Goal: Information Seeking & Learning: Check status

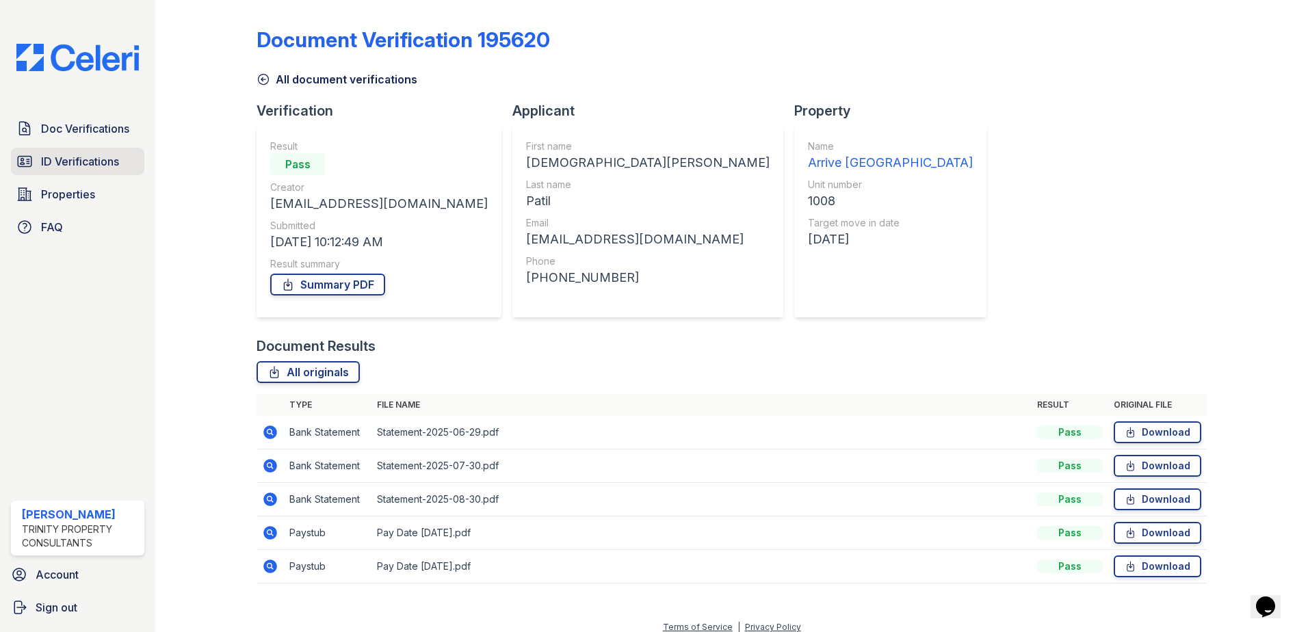
click at [78, 161] on span "ID Verifications" at bounding box center [80, 161] width 78 height 16
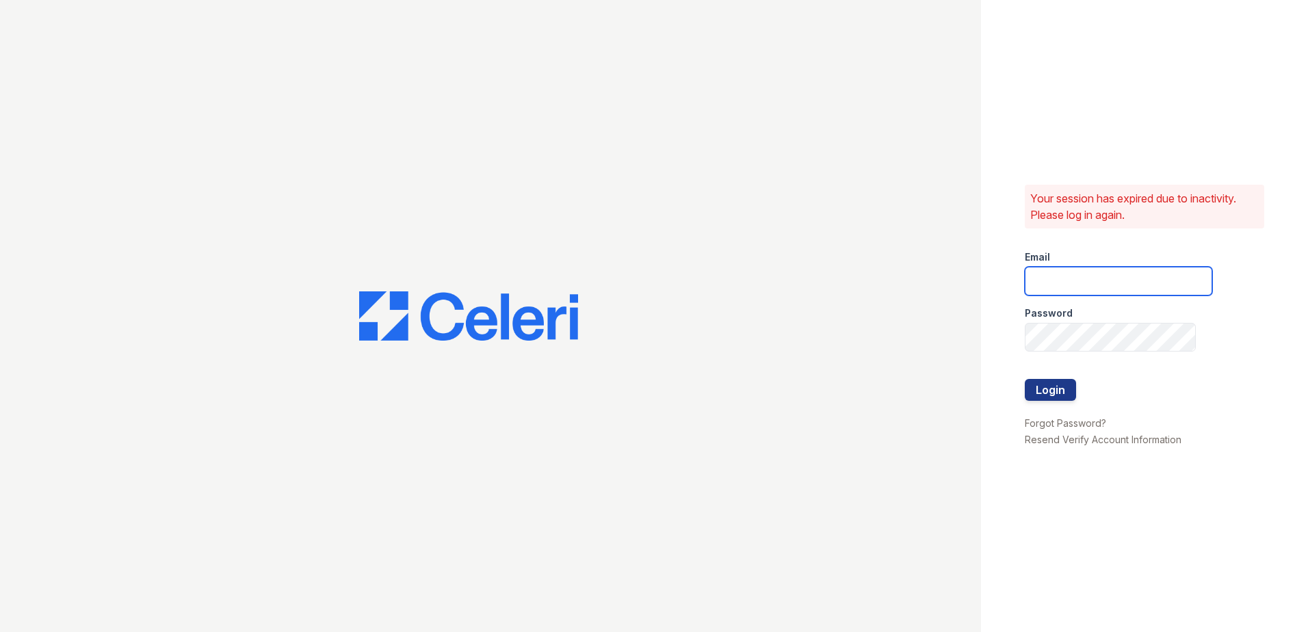
type input "[EMAIL_ADDRESS][DOMAIN_NAME]"
click at [1051, 393] on button "Login" at bounding box center [1050, 390] width 51 height 22
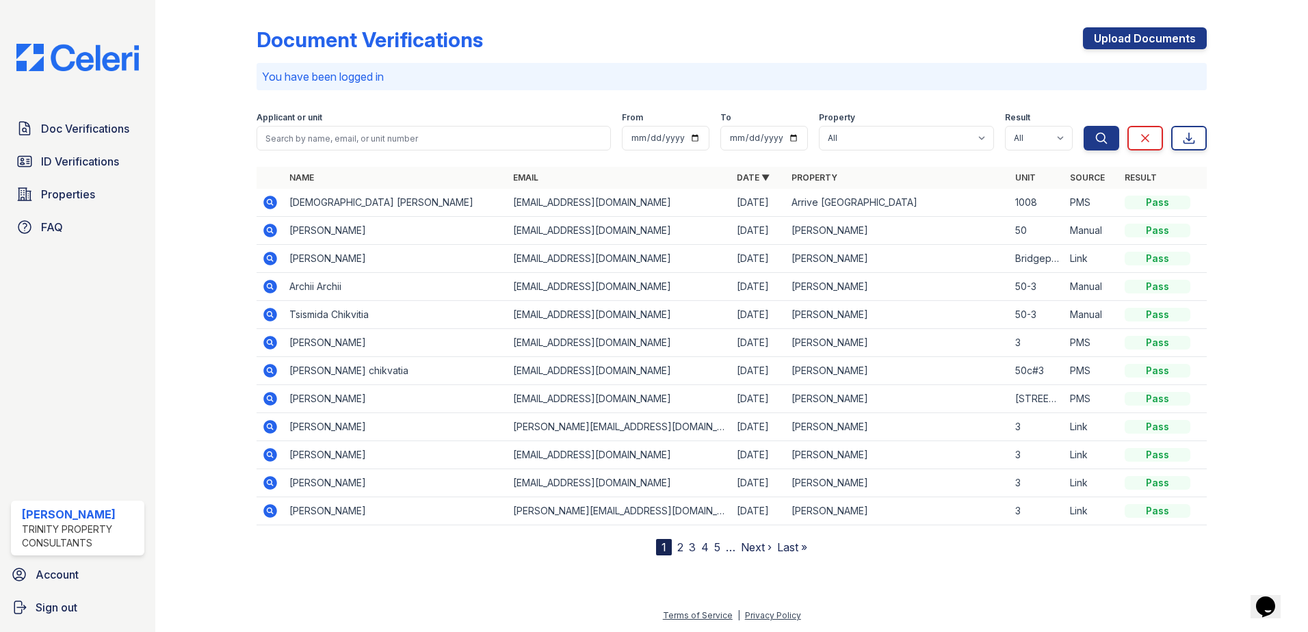
click at [267, 202] on icon at bounding box center [270, 202] width 16 height 16
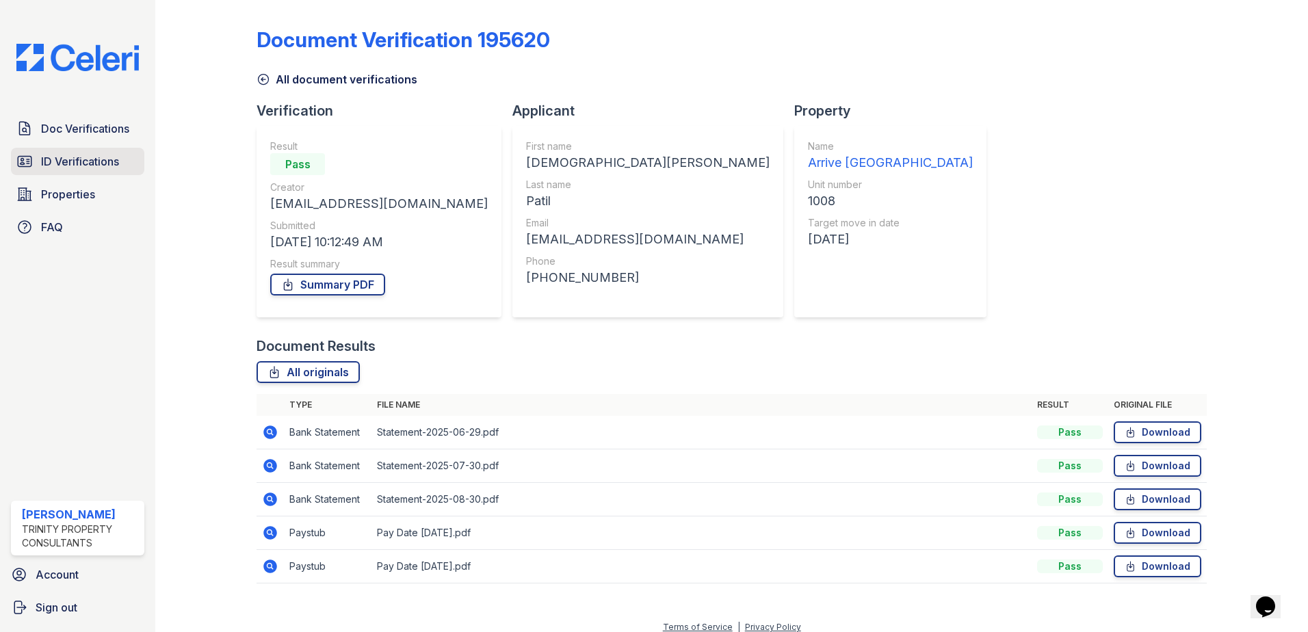
click at [87, 168] on span "ID Verifications" at bounding box center [80, 161] width 78 height 16
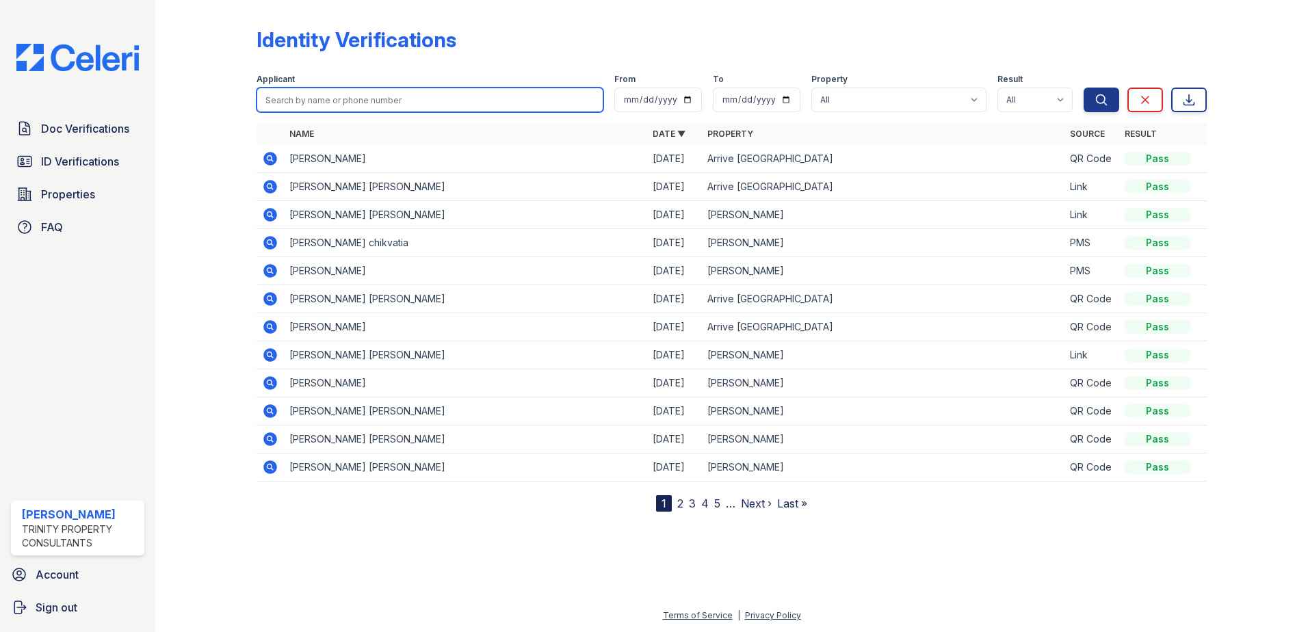
click at [349, 90] on input "search" at bounding box center [430, 100] width 347 height 25
type input "patil"
click at [1083, 88] on button "Search" at bounding box center [1101, 100] width 36 height 25
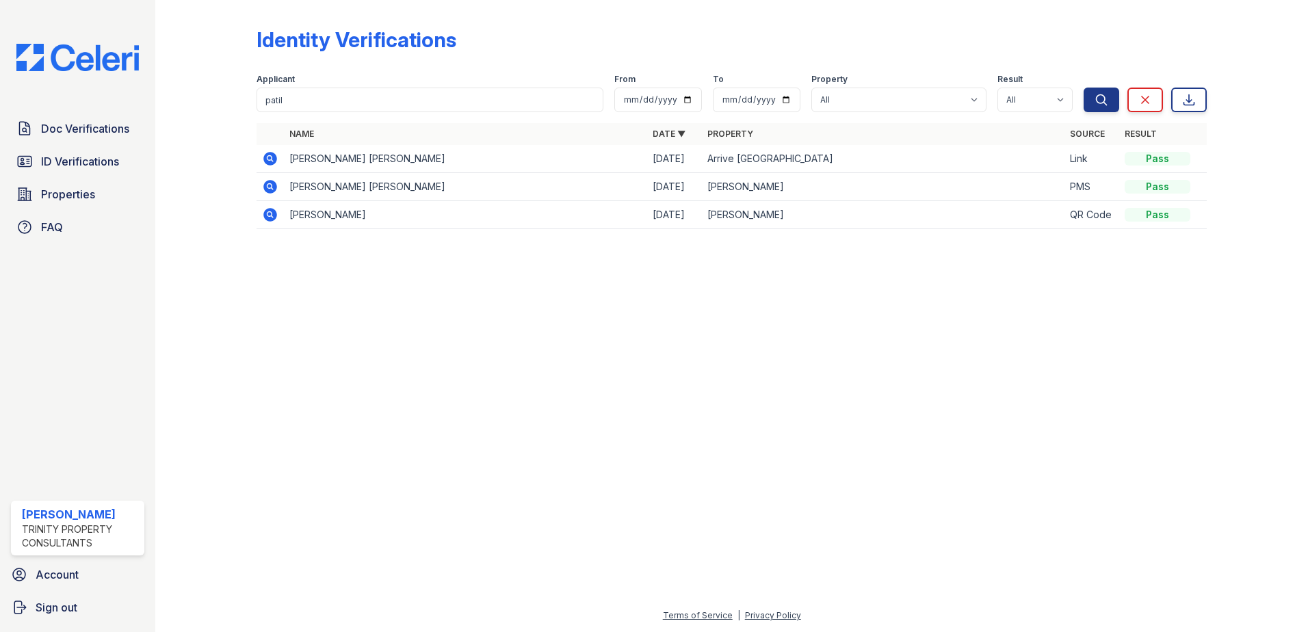
click at [270, 163] on icon at bounding box center [270, 159] width 14 height 14
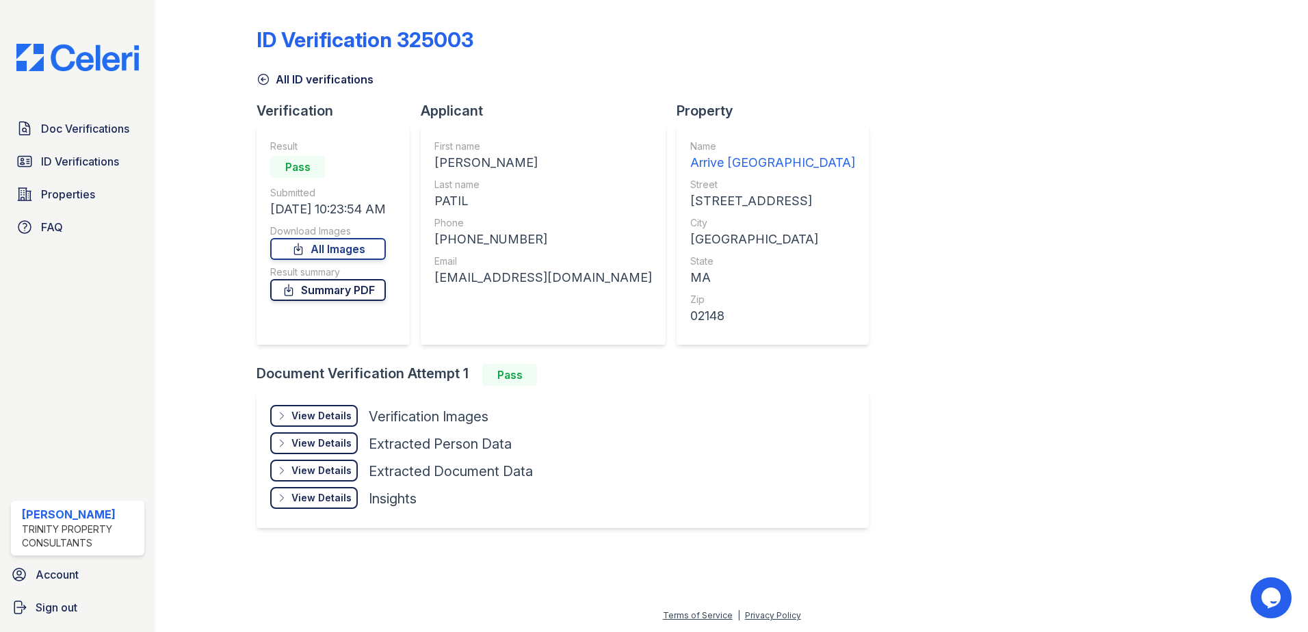
click at [324, 293] on link "Summary PDF" at bounding box center [328, 290] width 116 height 22
